Goal: Task Accomplishment & Management: Manage account settings

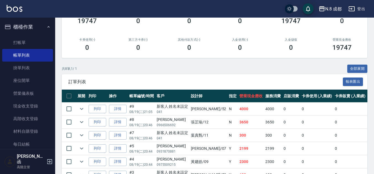
scroll to position [138, 0]
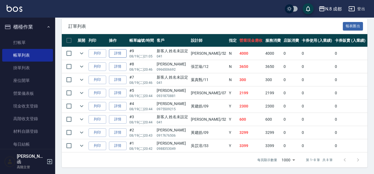
click at [116, 52] on link "詳情" at bounding box center [118, 53] width 18 height 9
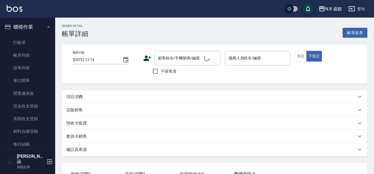
type input "[DATE] 21:05"
type input "[PERSON_NAME]-52"
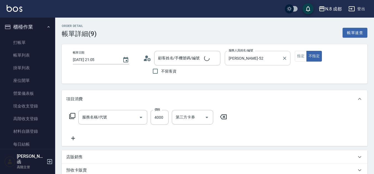
type input "新客人 姓名未設定/041/null"
type input "日系染髮(L)(041)"
click at [300, 55] on button "指定" at bounding box center [301, 56] width 12 height 11
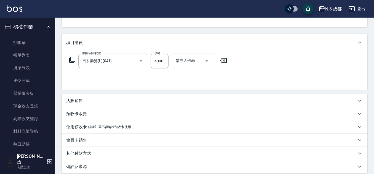
scroll to position [55, 0]
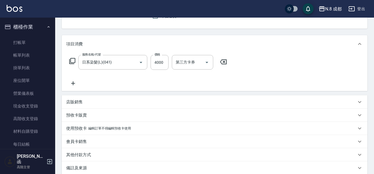
click at [74, 85] on icon at bounding box center [73, 83] width 14 height 7
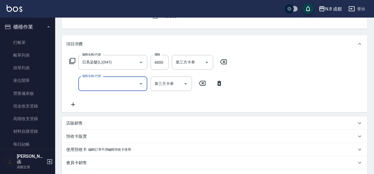
drag, startPoint x: 74, startPoint y: 85, endPoint x: 84, endPoint y: 84, distance: 10.0
click at [84, 84] on input "服務名稱/代號" at bounding box center [109, 84] width 56 height 10
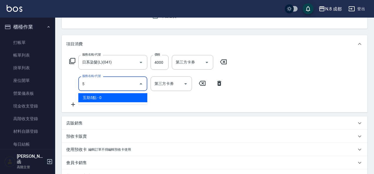
click at [115, 98] on span "互助5點 - 0" at bounding box center [112, 97] width 69 height 9
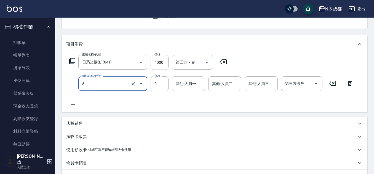
click at [181, 89] on div "其他-人員一" at bounding box center [188, 84] width 33 height 15
type input "互助5點(5)"
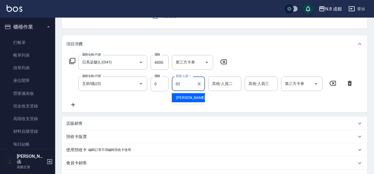
click at [186, 97] on span "[PERSON_NAME]-02" at bounding box center [193, 98] width 35 height 6
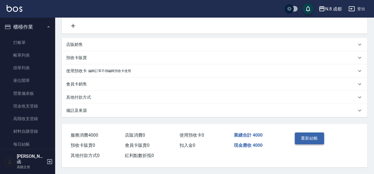
type input "[PERSON_NAME]-02"
click at [314, 134] on button "重新結帳" at bounding box center [309, 139] width 29 height 12
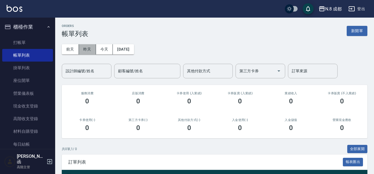
click at [93, 49] on button "昨天" at bounding box center [87, 49] width 17 height 10
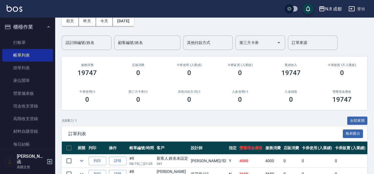
scroll to position [55, 0]
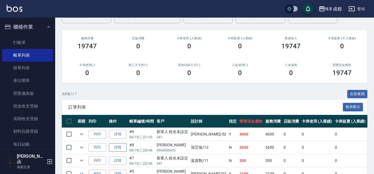
click at [116, 147] on link "詳情" at bounding box center [118, 148] width 18 height 9
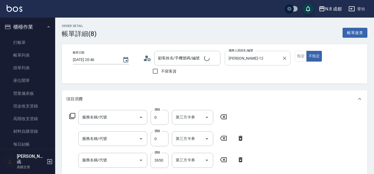
type input "[DATE] 20:46"
type input "[PERSON_NAME]-12"
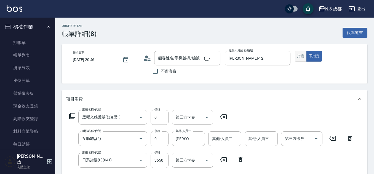
type input "黑曜光感護髮(短)(黑1)"
type input "互助5點(5)"
type input "日系染髮(L)(041)"
type input "[PERSON_NAME]/0966506692/"
click at [300, 55] on button "指定" at bounding box center [301, 56] width 12 height 11
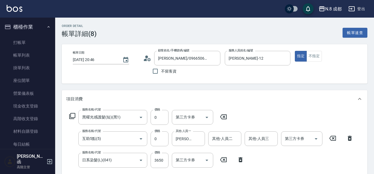
scroll to position [28, 0]
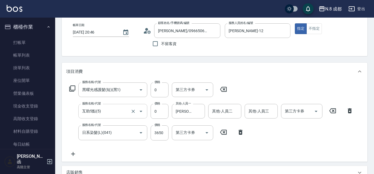
click at [95, 108] on input "互助5點(5)" at bounding box center [105, 112] width 49 height 10
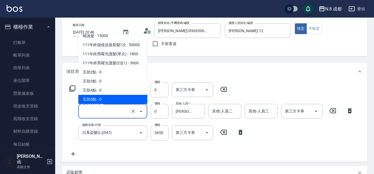
scroll to position [0, 0]
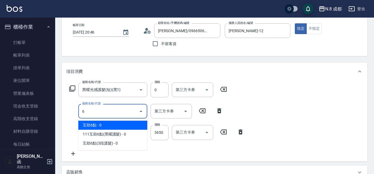
click at [100, 125] on span "互助6點 - 0" at bounding box center [112, 125] width 69 height 9
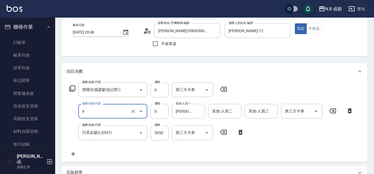
type input "互助6點(6)"
click at [289, 140] on div "服務名稱/代號 黑曜光感護髮(短)(黑1) 服務名稱/代號 價格 0 價格 第三方卡券 第三方卡券 服務名稱/代號 互助6點(6) 服務名稱/代號 價格 0 …" at bounding box center [211, 120] width 290 height 75
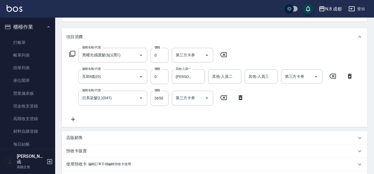
scroll to position [131, 0]
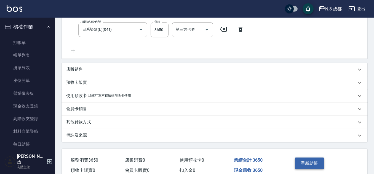
click at [308, 164] on button "重新結帳" at bounding box center [309, 164] width 29 height 12
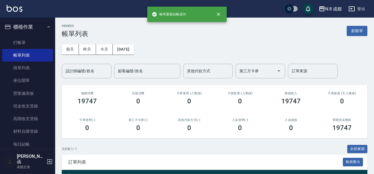
scroll to position [110, 0]
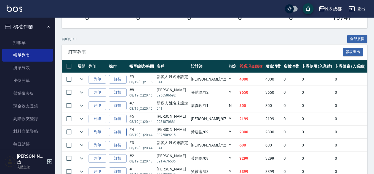
click at [123, 134] on link "詳情" at bounding box center [118, 132] width 18 height 9
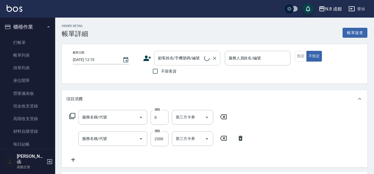
type input "[DATE] 20:44"
type input "[PERSON_NAME]-09"
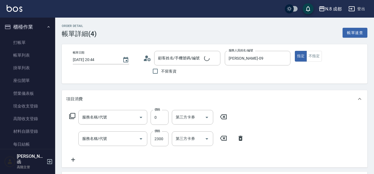
type input "互助2點(2)"
type input "日系染髮(L)(041)"
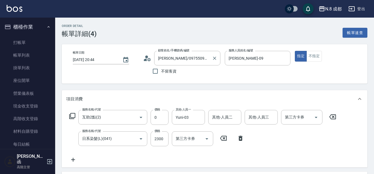
type input "[PERSON_NAME]/0975509215/"
click at [149, 60] on icon at bounding box center [147, 58] width 8 height 8
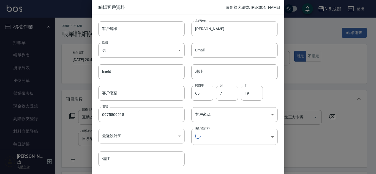
type input "5a36bad3-d10c-487c-8e1f-30d0c80f6121"
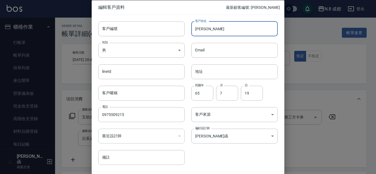
click at [201, 28] on input "[PERSON_NAME]" at bounding box center [235, 28] width 87 height 15
type input "[PERSON_NAME]"
click at [265, 135] on body "N.8 成都 登出 櫃檯作業 打帳單 帳單列表 掛單列表 座位開單 營業儀表板 現金收支登錄 高階收支登錄 材料自購登錄 每日結帳 排班表 現場電腦打卡 掃碼…" at bounding box center [188, 154] width 376 height 309
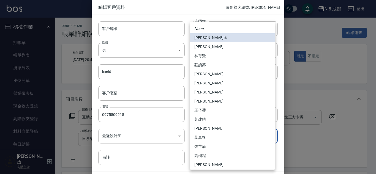
click at [220, 117] on li "黃建皓" at bounding box center [232, 119] width 85 height 9
type input "12a69d32-5426-4aab-a7da-a5f9529e18bf"
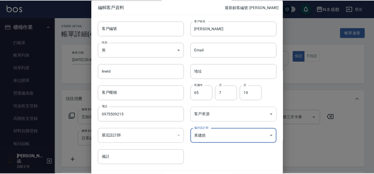
scroll to position [17, 0]
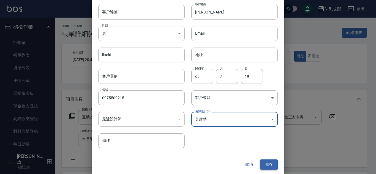
drag, startPoint x: 265, startPoint y: 161, endPoint x: 261, endPoint y: 163, distance: 4.2
click at [265, 161] on button "儲存" at bounding box center [269, 165] width 18 height 10
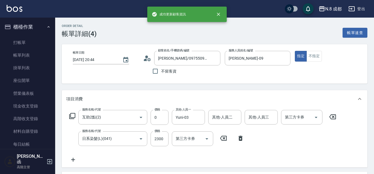
type input "[PERSON_NAME]/0975509215/"
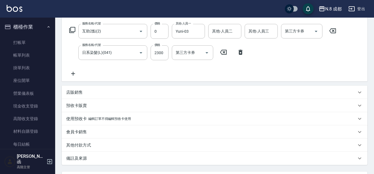
scroll to position [137, 0]
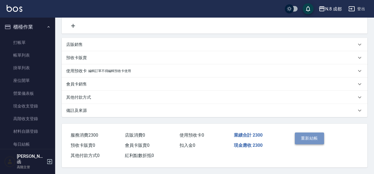
click at [309, 133] on button "重新結帳" at bounding box center [309, 139] width 29 height 12
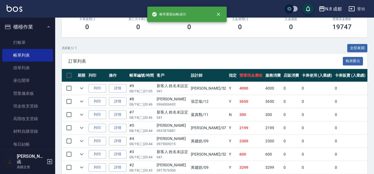
scroll to position [110, 0]
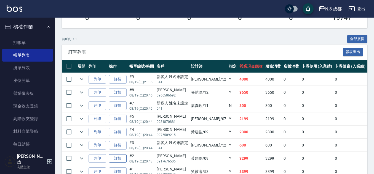
click at [117, 161] on link "詳情" at bounding box center [118, 159] width 18 height 9
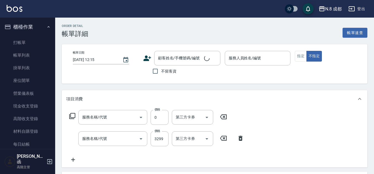
type input "[DATE] 20:43"
type input "[PERSON_NAME]-09"
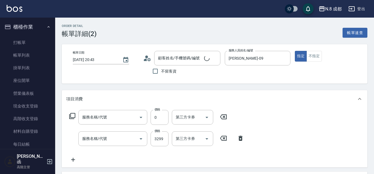
type input "互助5點(5)"
type input "日系染髮(L)(041)"
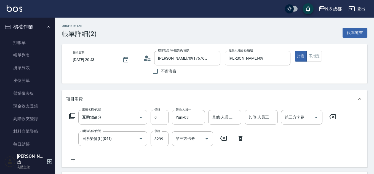
type input "[PERSON_NAME]/0917676506/"
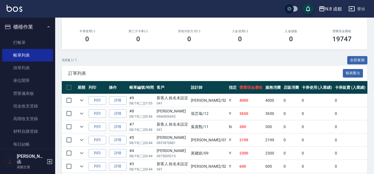
scroll to position [138, 0]
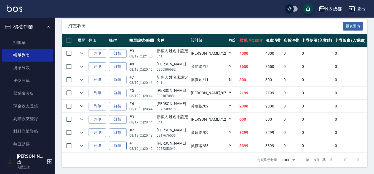
click at [119, 142] on link "詳情" at bounding box center [118, 146] width 18 height 9
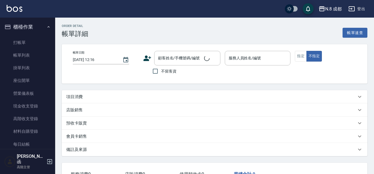
type input "[DATE] 20:42"
type input "[PERSON_NAME]-53"
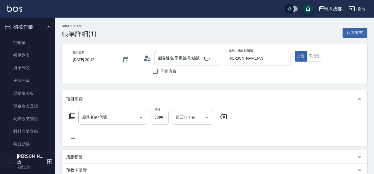
type input "[PERSON_NAME]/0988353049/"
type input "日系染髮(L)(041)"
click at [72, 136] on icon at bounding box center [73, 138] width 14 height 7
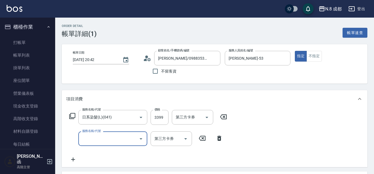
click at [107, 142] on input "服務名稱/代號" at bounding box center [109, 139] width 56 height 10
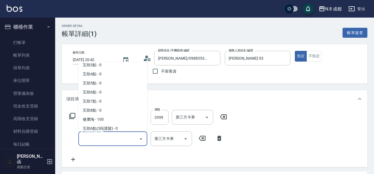
scroll to position [743, 0]
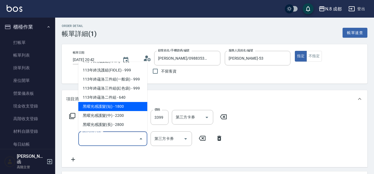
click at [120, 108] on span "黑曜光感護髮(短) - 1800" at bounding box center [112, 106] width 69 height 9
type input "黑曜光感護髮(短)(黑1)"
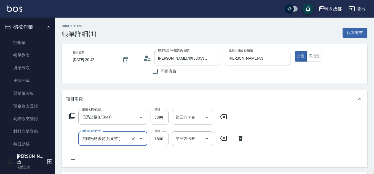
click at [162, 140] on input "1800" at bounding box center [159, 139] width 18 height 15
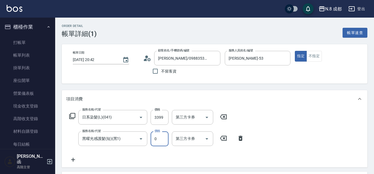
scroll to position [110, 0]
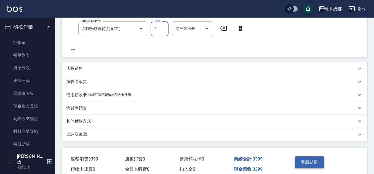
type input "0"
click at [318, 164] on button "重新結帳" at bounding box center [309, 163] width 29 height 12
